Goal: Transaction & Acquisition: Book appointment/travel/reservation

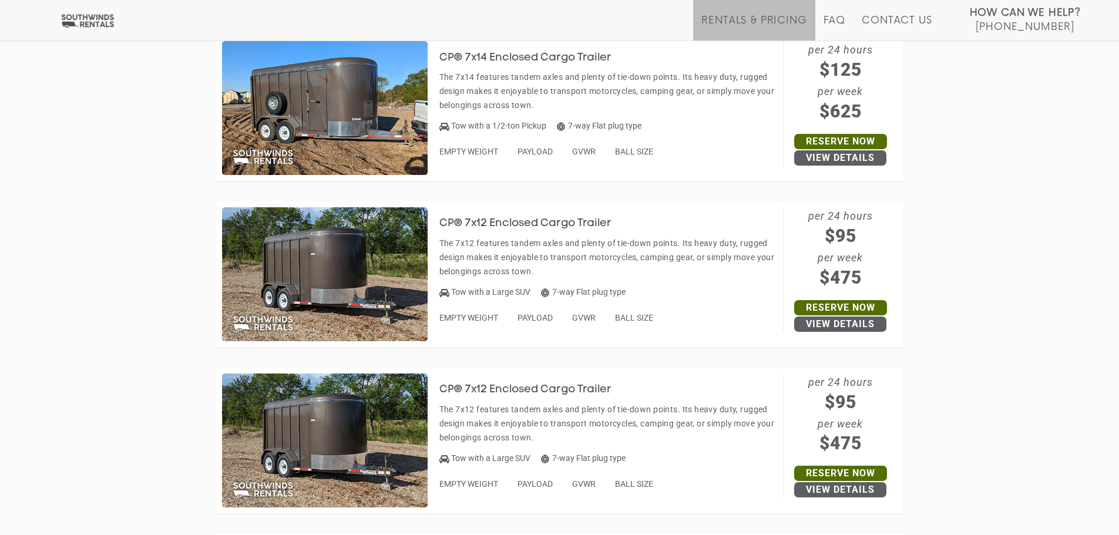
scroll to position [3055, 0]
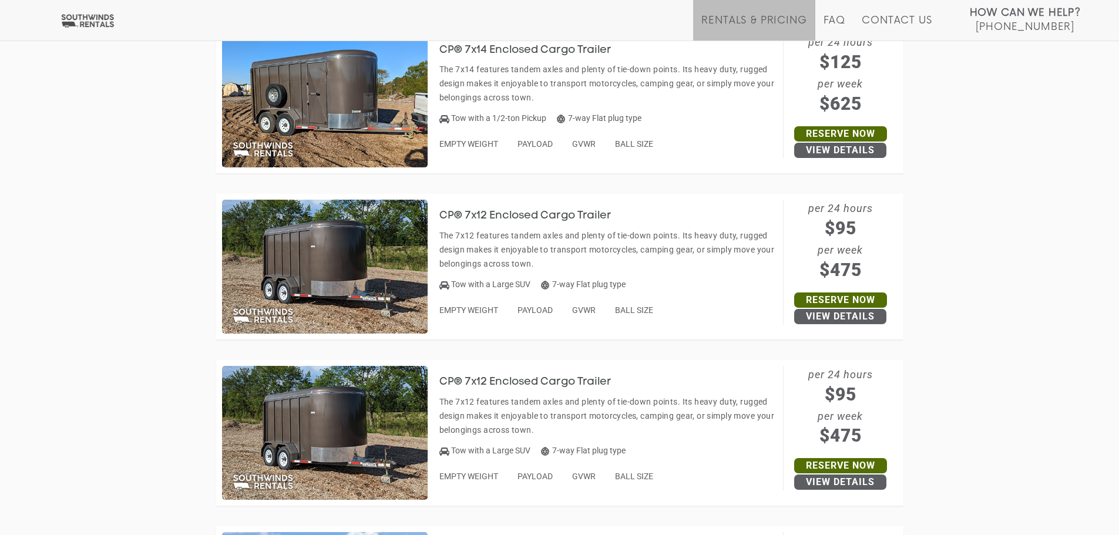
click at [519, 215] on h3 "CP® 7x12 Enclosed Cargo Trailer" at bounding box center [534, 216] width 190 height 12
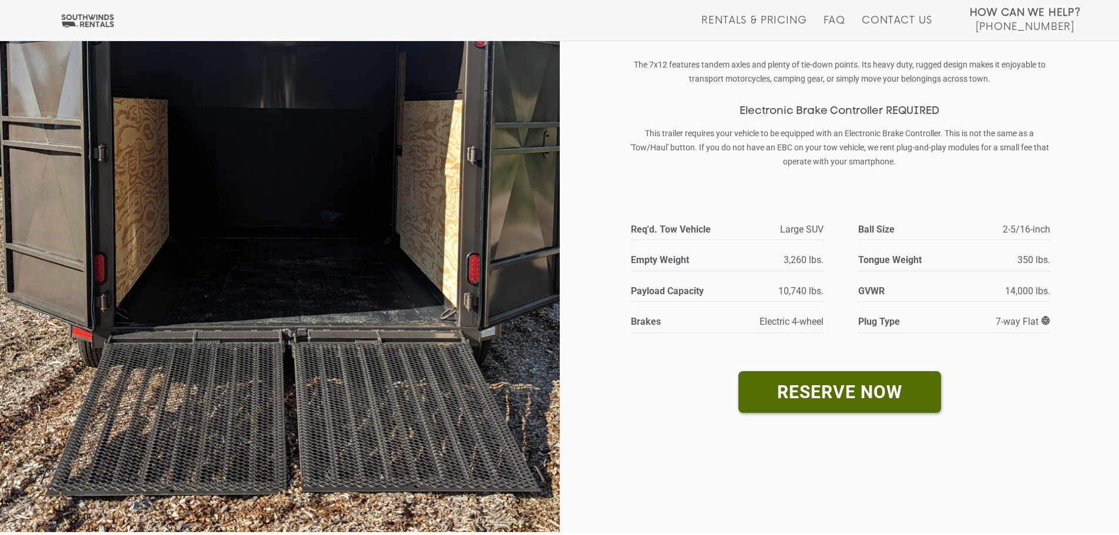
scroll to position [235, 0]
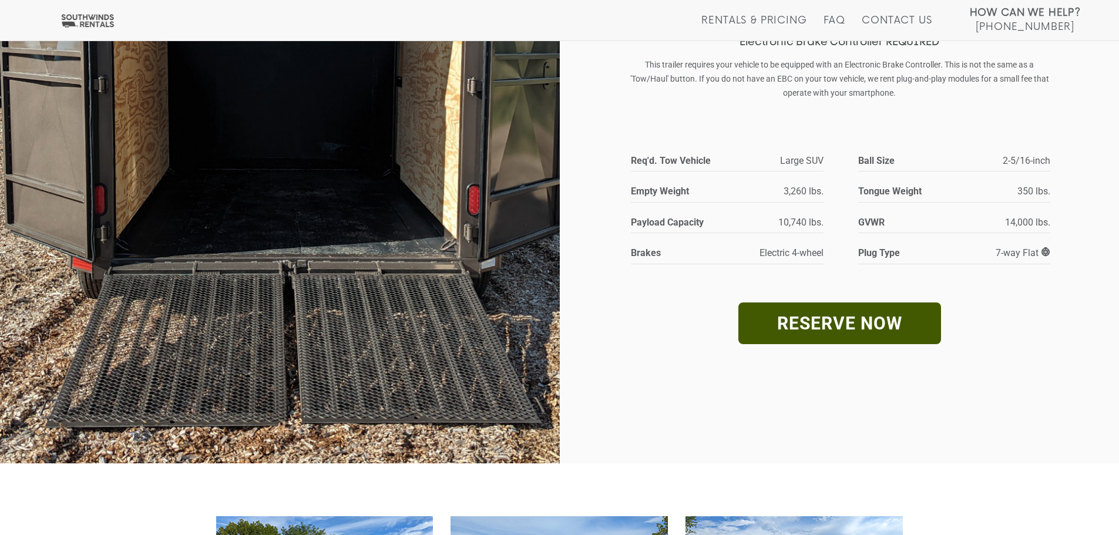
click at [889, 315] on link "RESERVE NOW" at bounding box center [840, 324] width 203 height 42
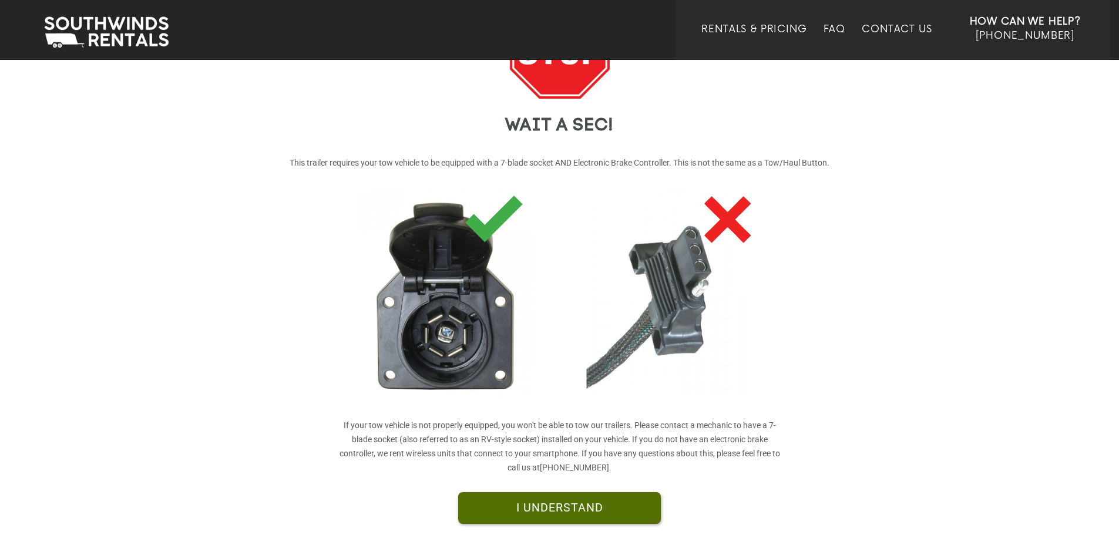
scroll to position [216, 0]
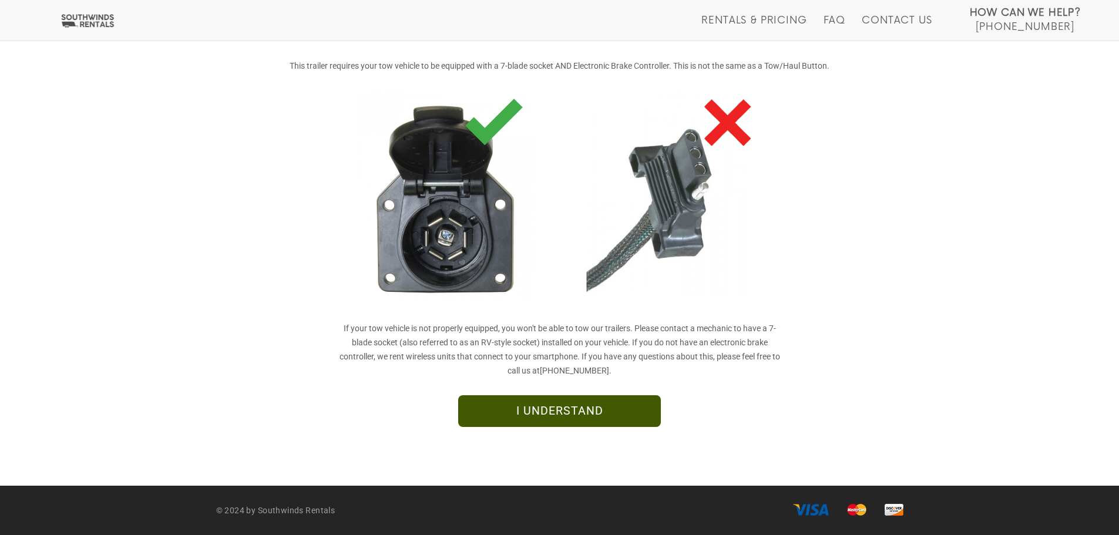
click at [615, 407] on link "I UNDERSTAND" at bounding box center [559, 411] width 203 height 32
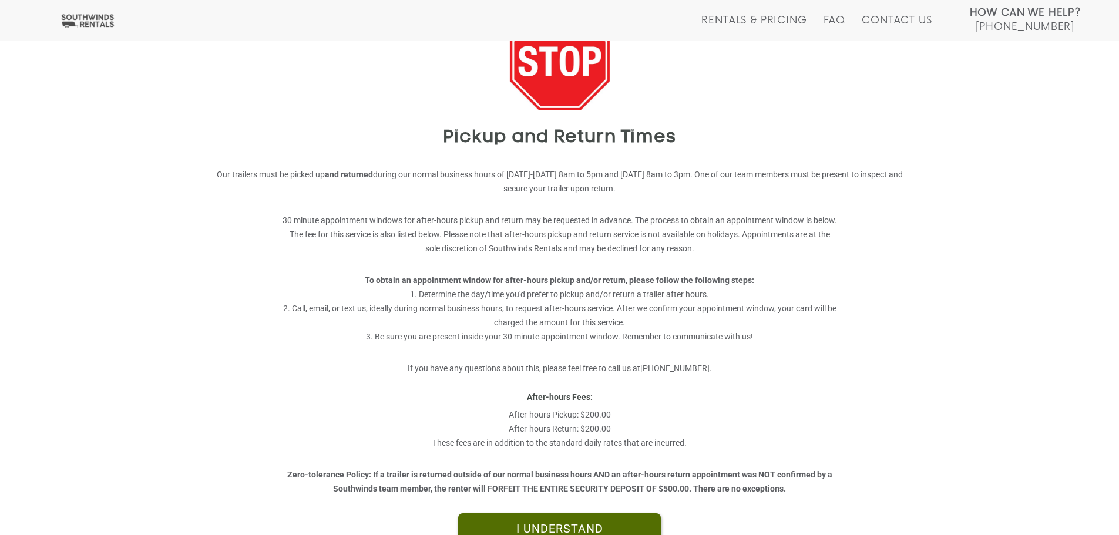
scroll to position [225, 0]
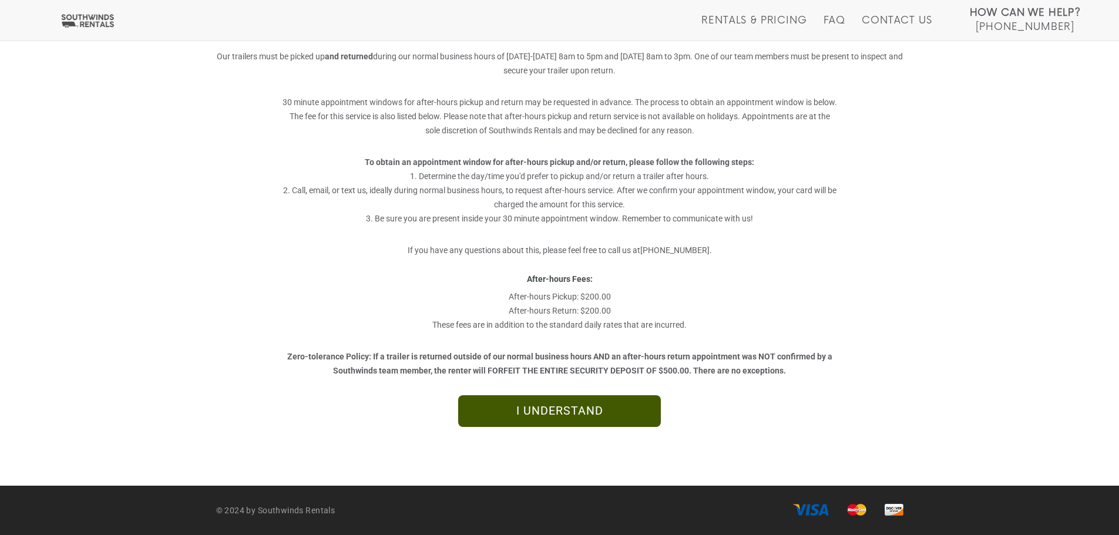
click at [593, 405] on link "I UNDERSTAND" at bounding box center [559, 411] width 203 height 32
